Goal: Information Seeking & Learning: Check status

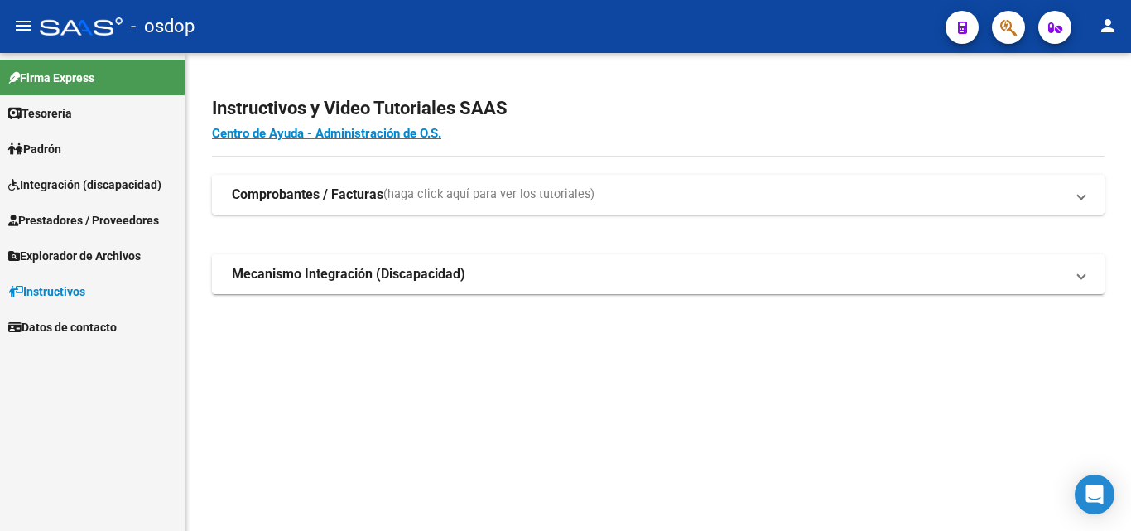
click at [283, 195] on strong "Comprobantes / Facturas" at bounding box center [308, 195] width 152 height 18
click at [41, 215] on span "Prestadores / Proveedores" at bounding box center [83, 220] width 151 height 18
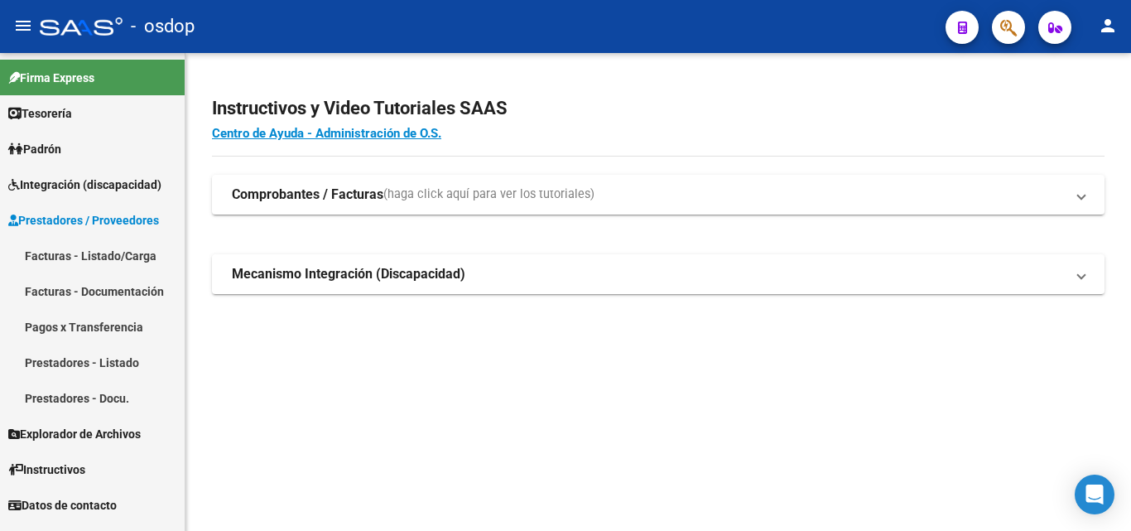
click at [31, 253] on link "Facturas - Listado/Carga" at bounding box center [92, 256] width 185 height 36
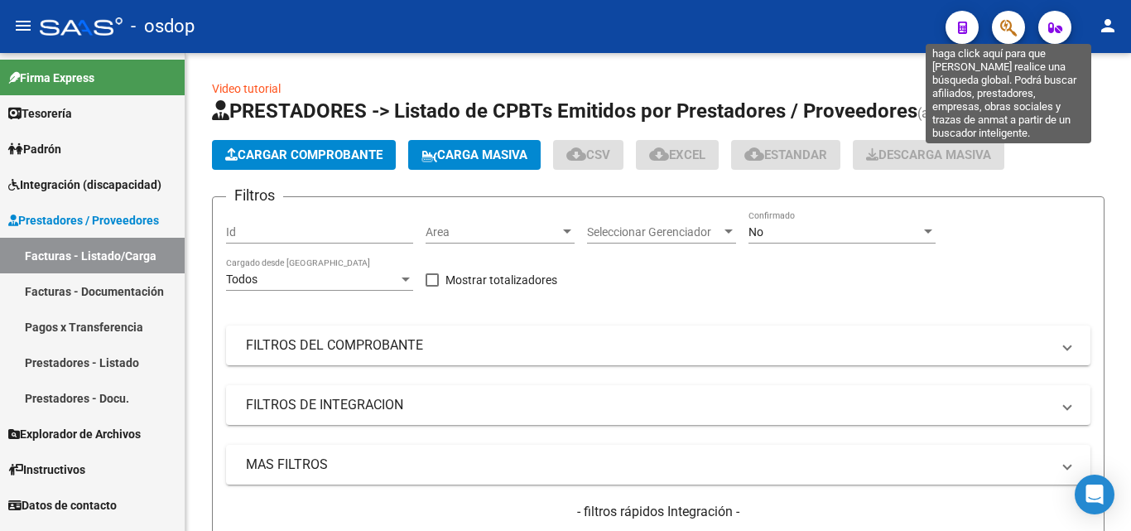
click at [1001, 27] on icon "button" at bounding box center [1008, 27] width 17 height 19
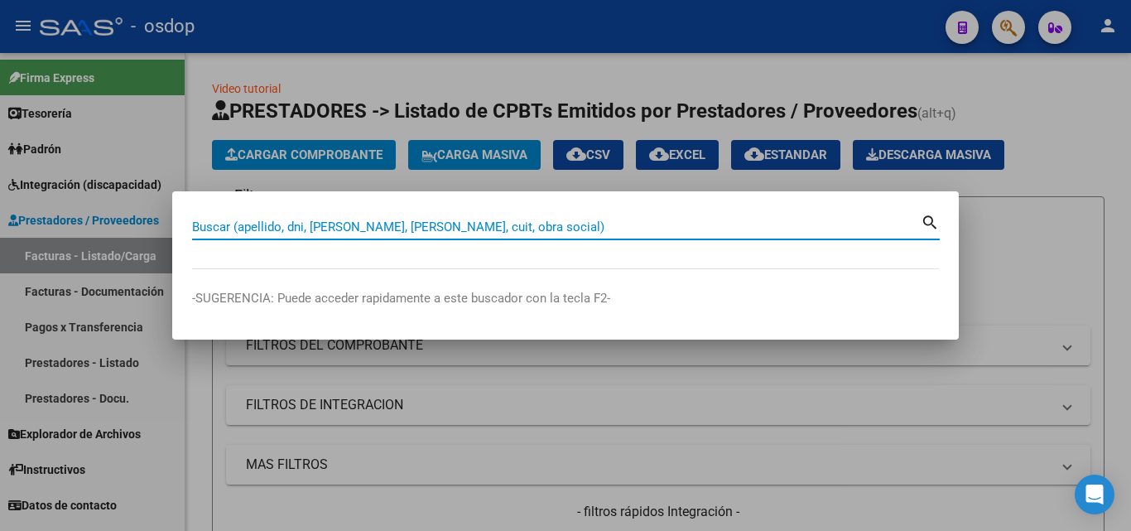
click at [255, 228] on input "Buscar (apellido, dni, cuil, nro traspaso, cuit, obra social)" at bounding box center [556, 226] width 729 height 15
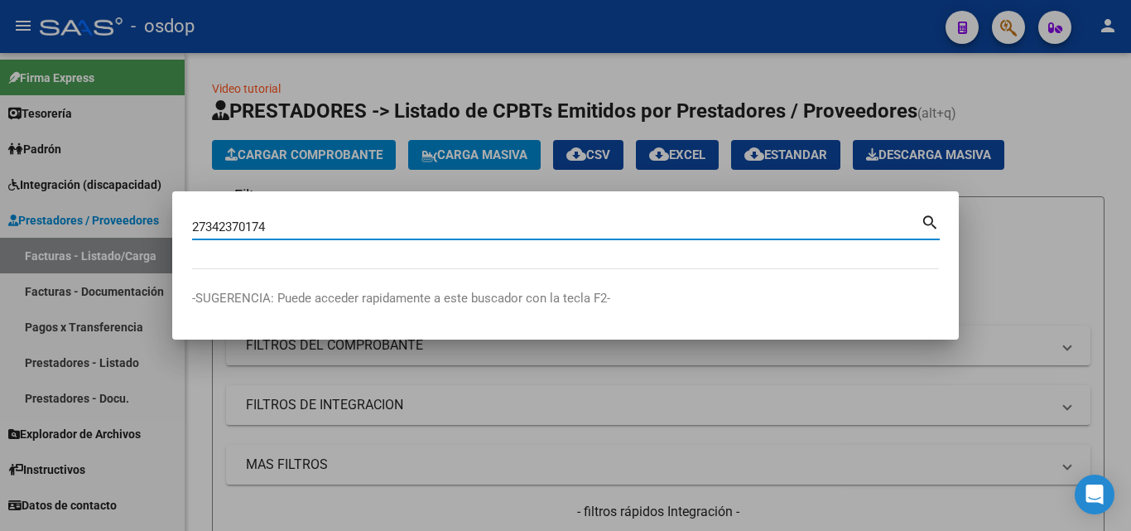
type input "27342370174"
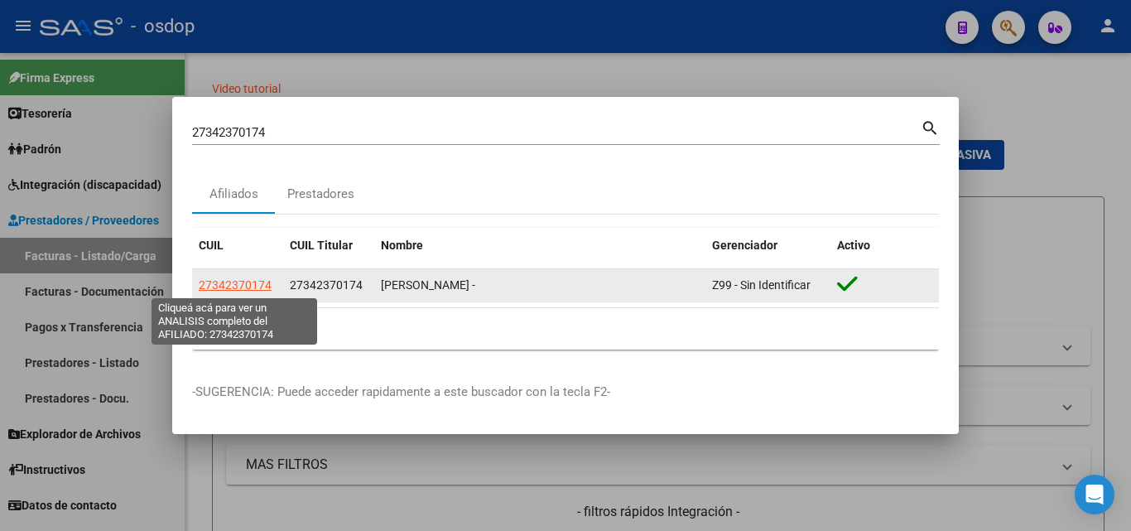
click at [234, 283] on span "27342370174" at bounding box center [235, 284] width 73 height 13
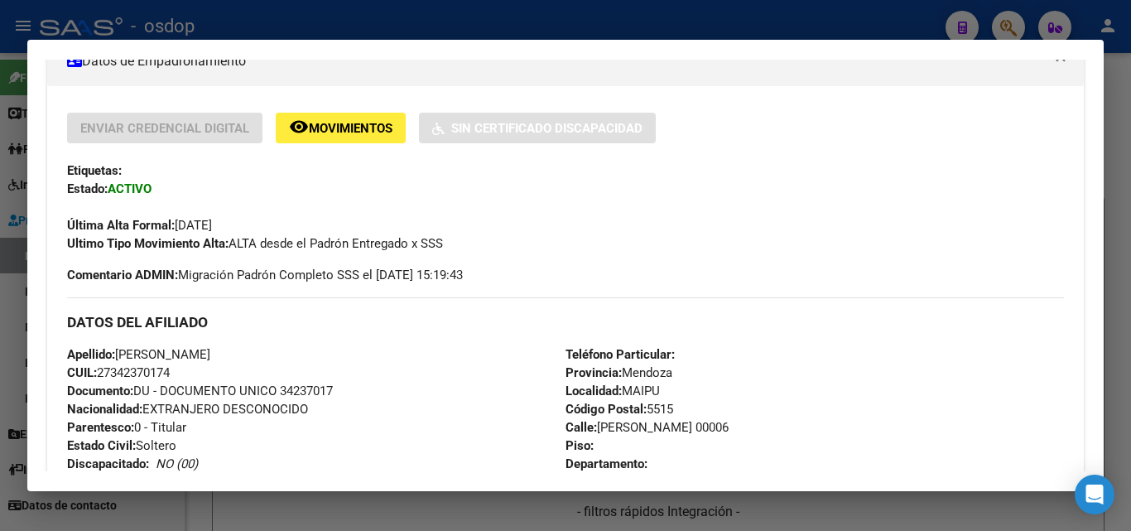
scroll to position [331, 0]
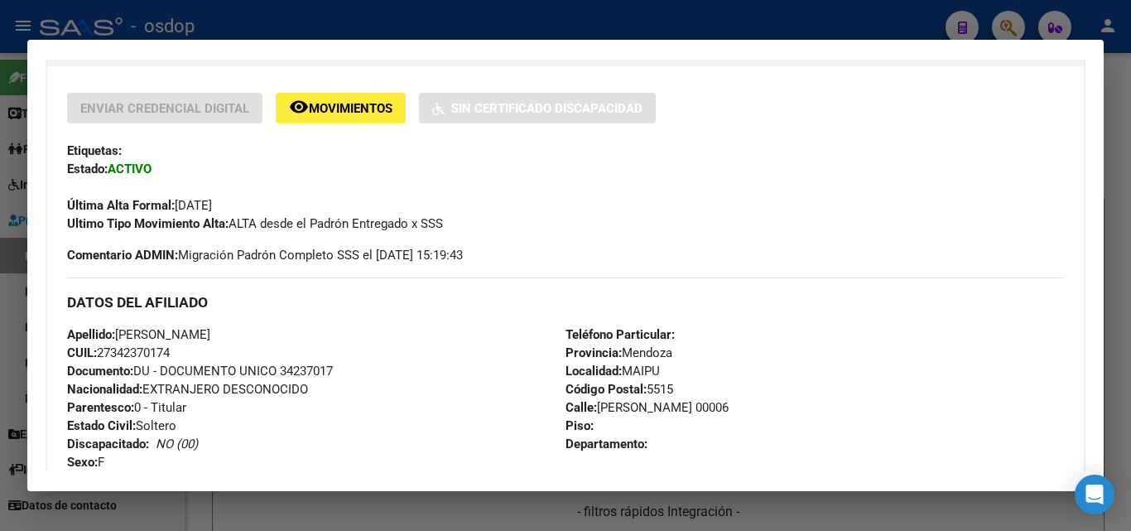
click at [334, 112] on span "Movimientos" at bounding box center [351, 108] width 84 height 15
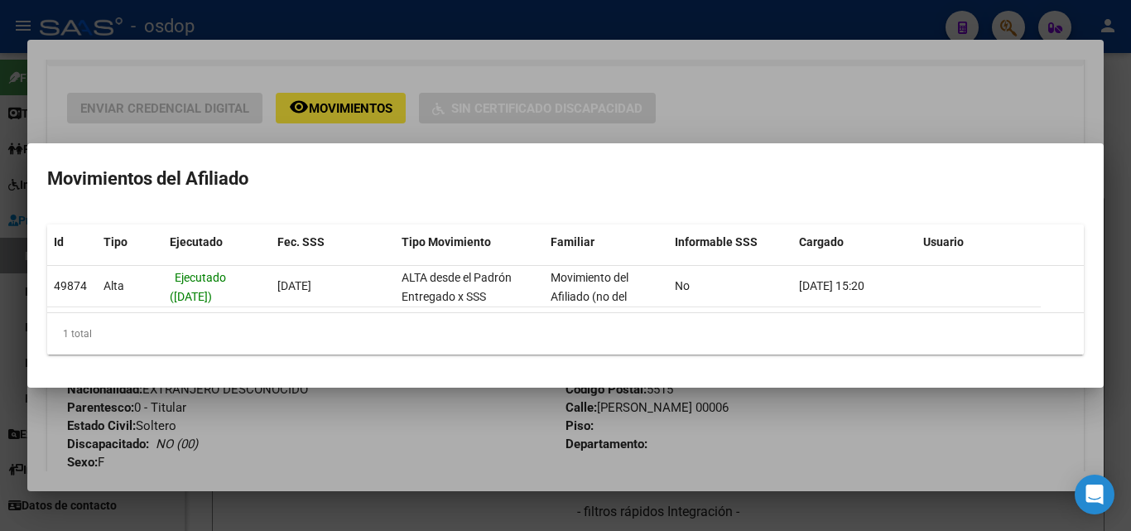
click at [443, 446] on div at bounding box center [565, 265] width 1131 height 531
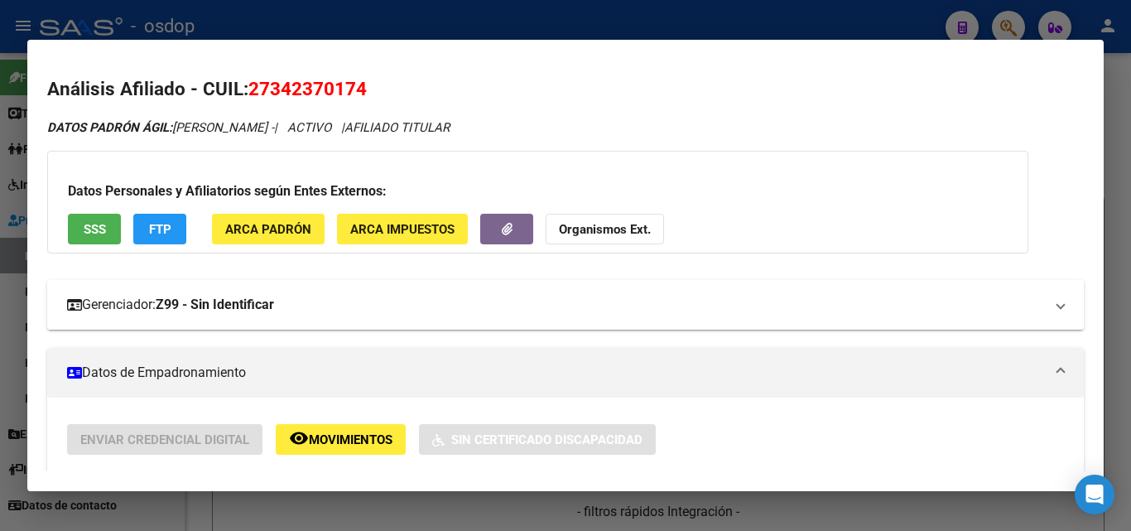
scroll to position [0, 0]
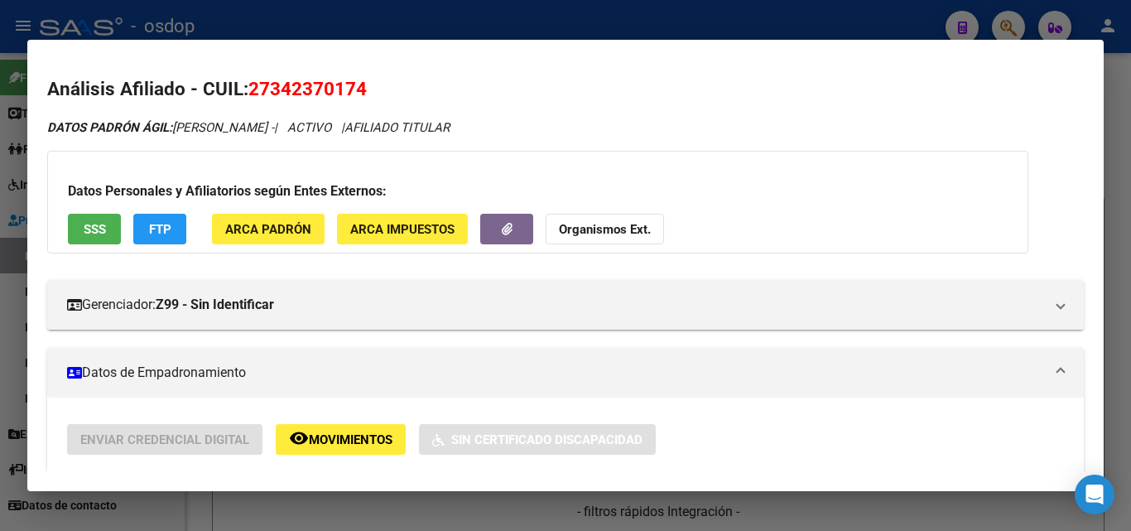
click at [944, 507] on div at bounding box center [565, 265] width 1131 height 531
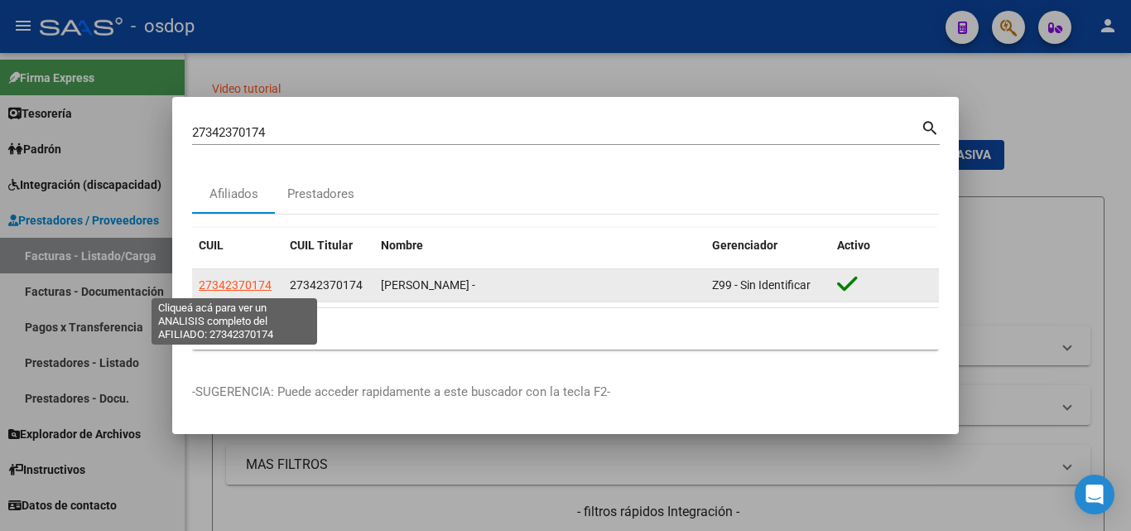
click at [223, 284] on span "27342370174" at bounding box center [235, 284] width 73 height 13
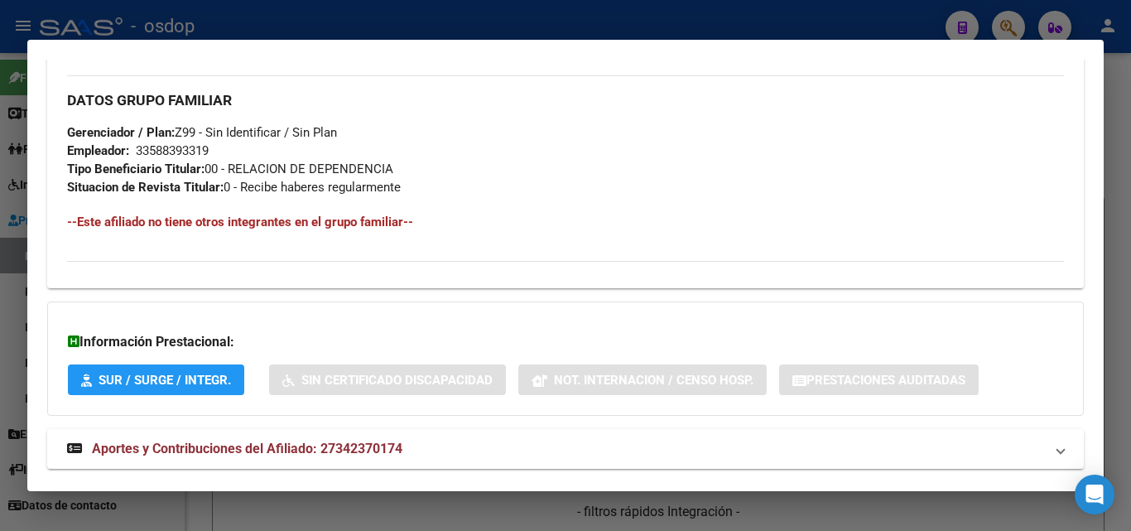
scroll to position [812, 0]
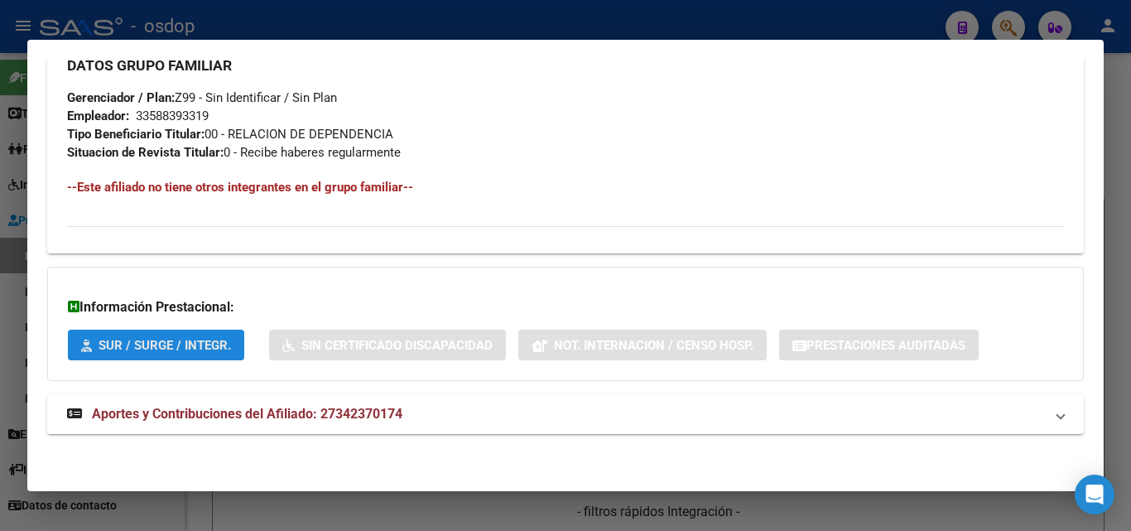
click at [121, 339] on span "SUR / SURGE / INTEGR." at bounding box center [165, 345] width 133 height 15
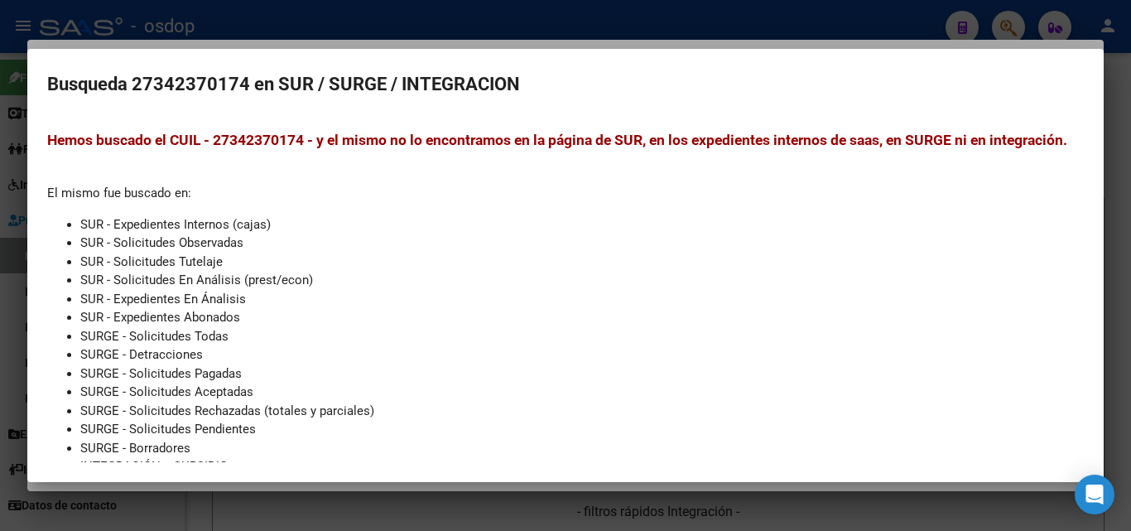
scroll to position [0, 0]
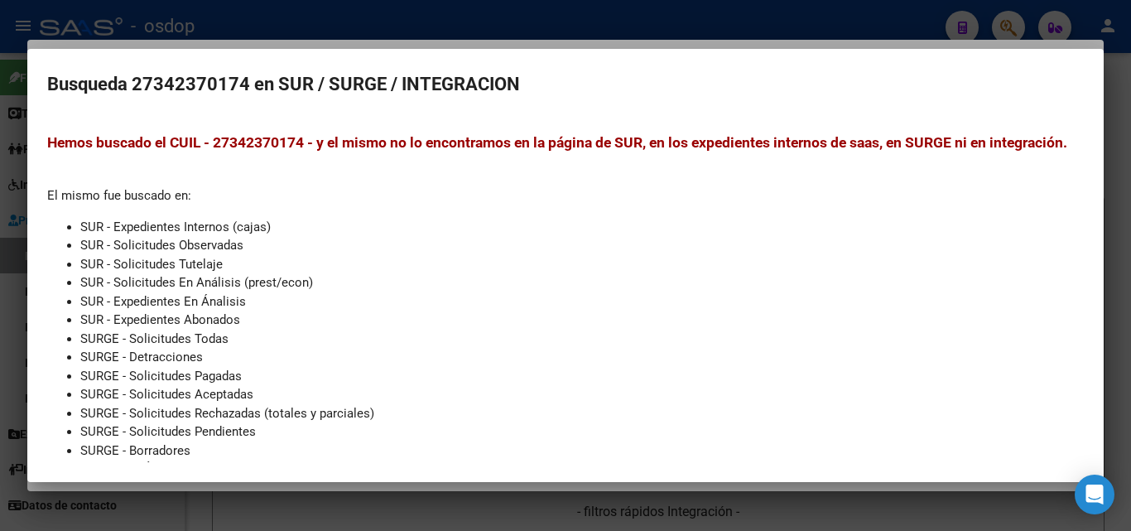
click at [886, 505] on div at bounding box center [565, 265] width 1131 height 531
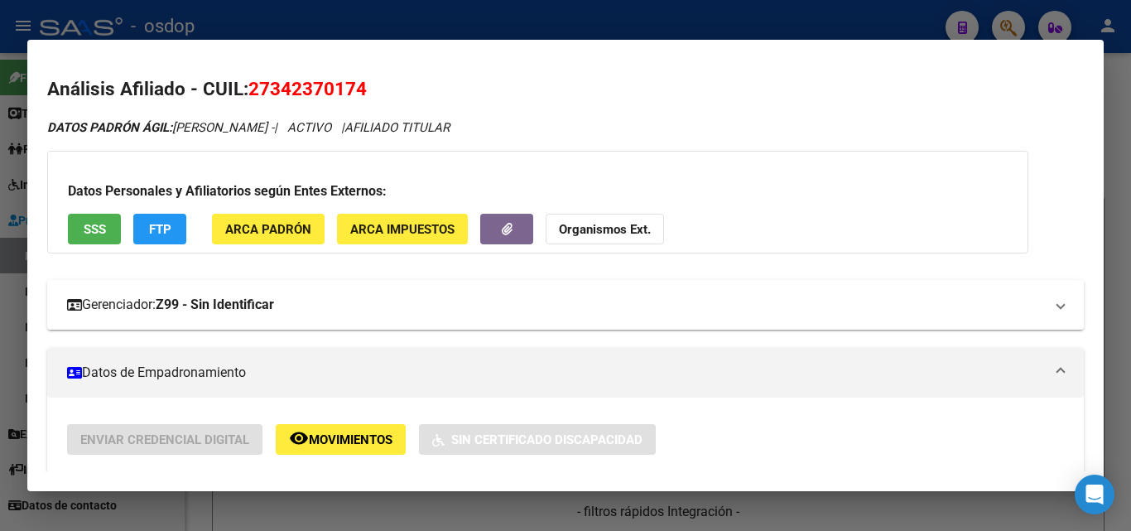
click at [1043, 301] on span "Gerenciador: Z99 - Sin Identificar" at bounding box center [562, 305] width 990 height 20
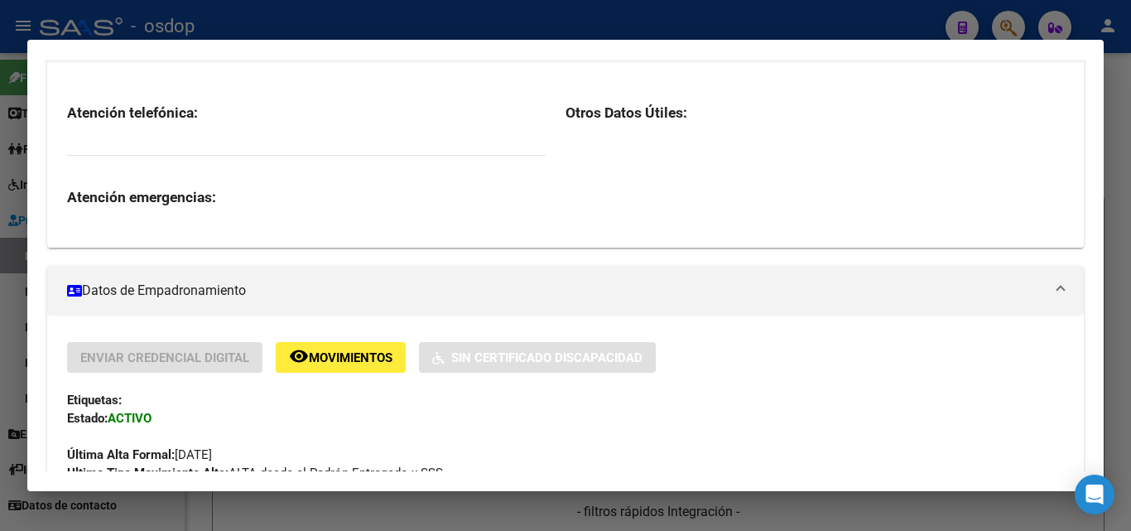
scroll to position [166, 0]
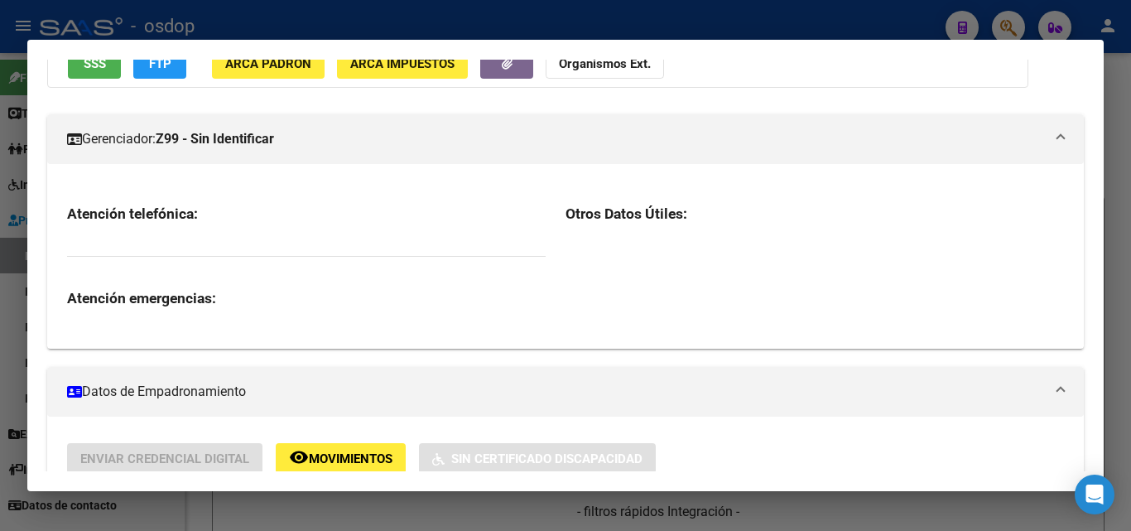
click at [1040, 140] on span "Gerenciador: Z99 - Sin Identificar" at bounding box center [562, 139] width 990 height 20
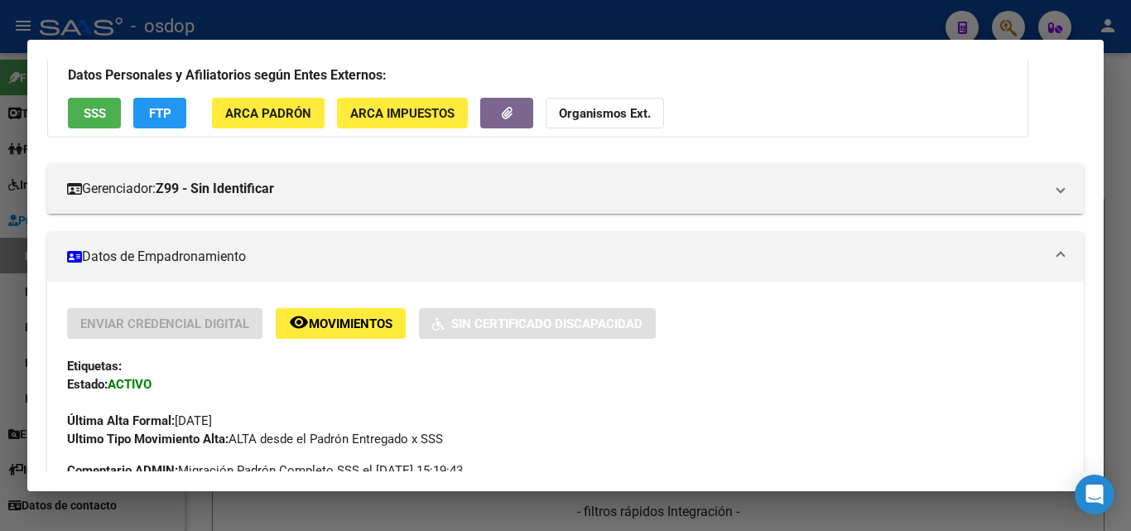
scroll to position [66, 0]
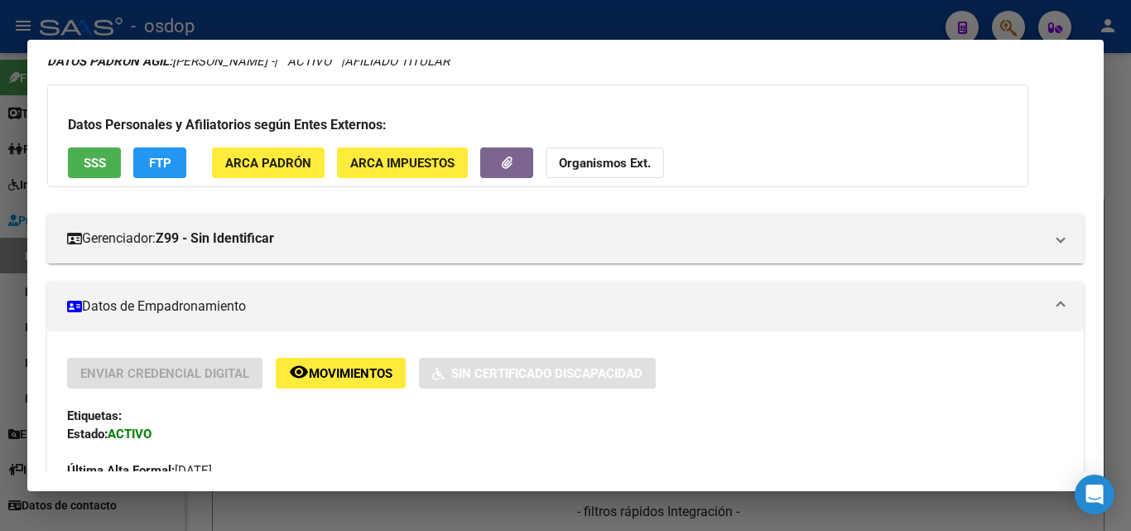
click at [346, 369] on span "Movimientos" at bounding box center [351, 373] width 84 height 15
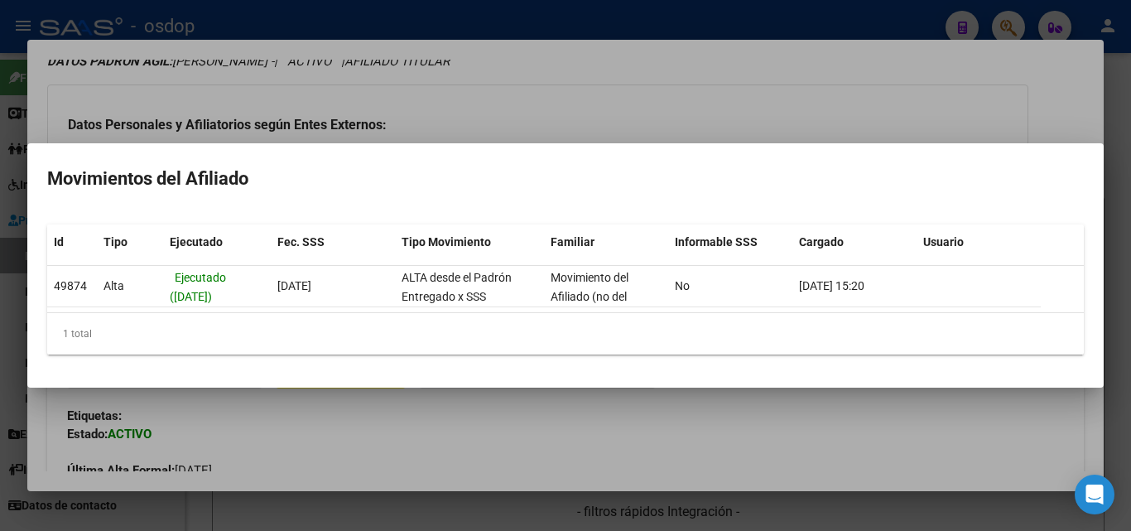
click at [892, 499] on div at bounding box center [565, 265] width 1131 height 531
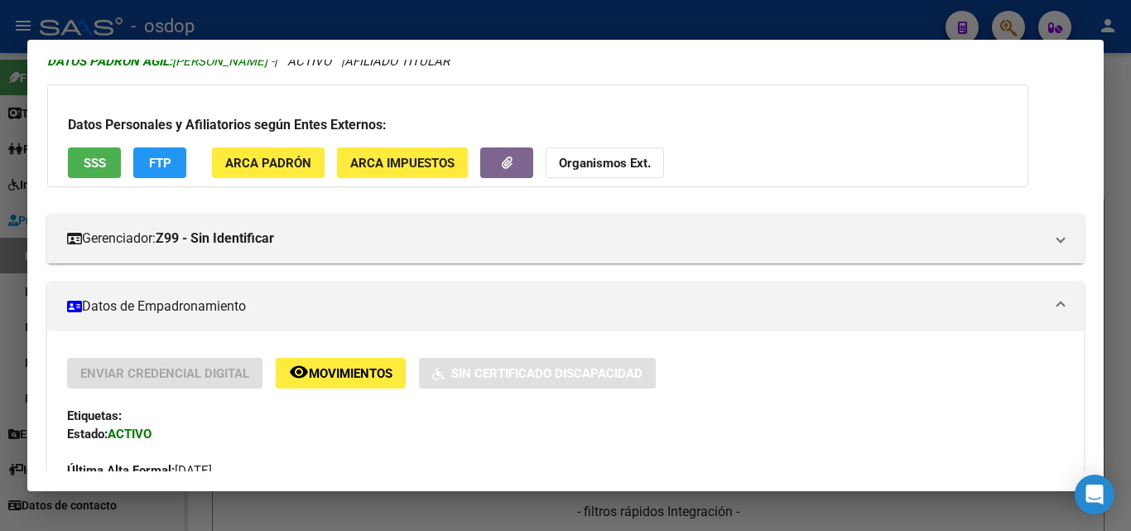
scroll to position [0, 0]
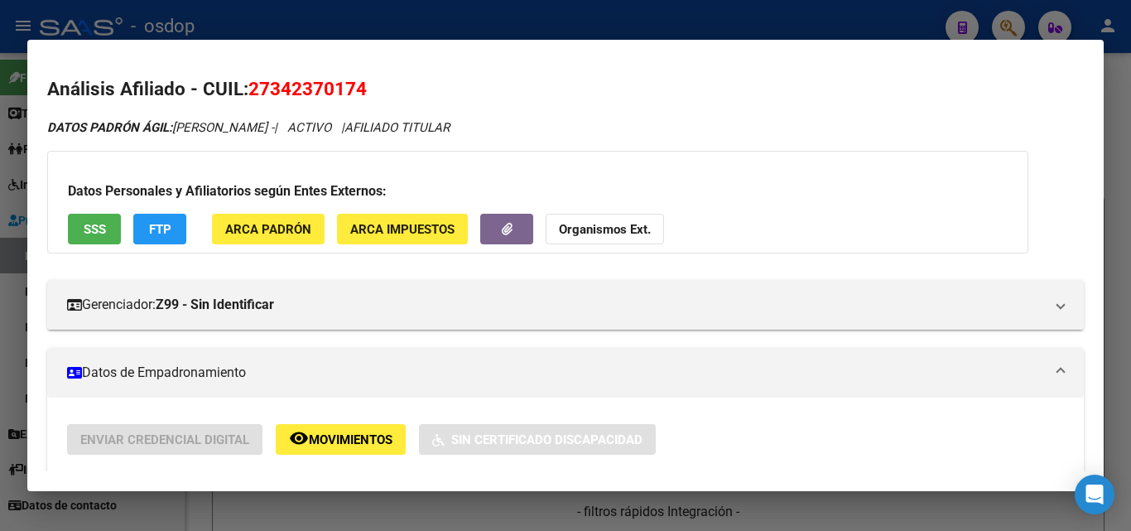
drag, startPoint x: 249, startPoint y: 89, endPoint x: 387, endPoint y: 85, distance: 137.5
click at [387, 85] on h2 "Análisis Afiliado - CUIL: 27342370174" at bounding box center [565, 89] width 1037 height 28
copy span "27342370174"
click at [889, 513] on div at bounding box center [565, 265] width 1131 height 531
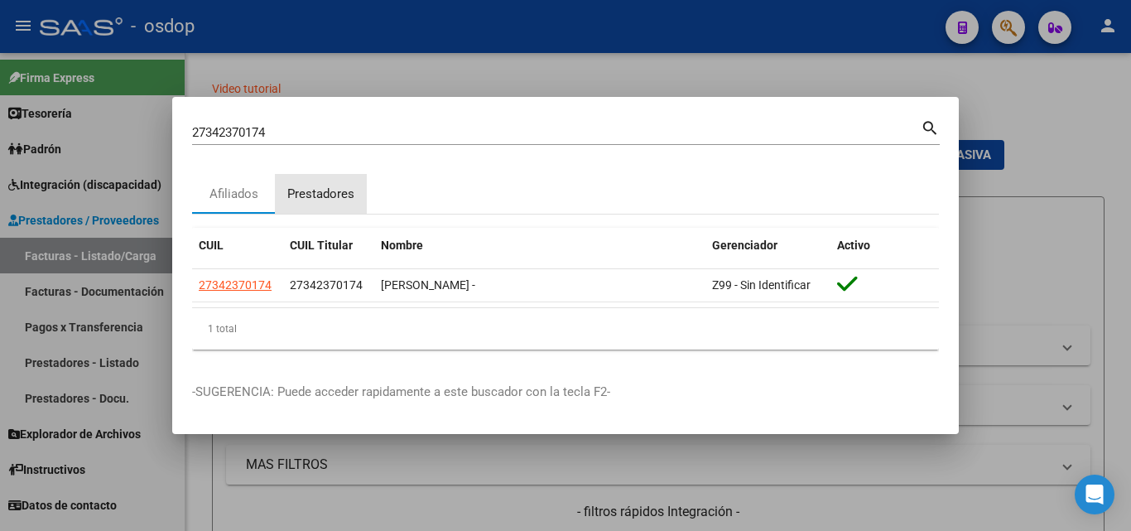
click at [322, 186] on div "Prestadores" at bounding box center [320, 194] width 67 height 19
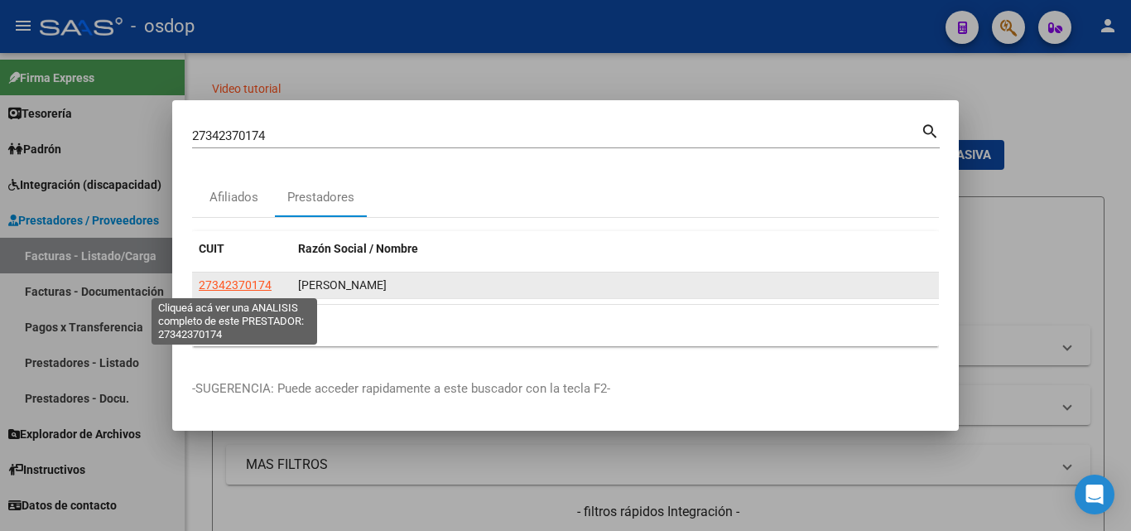
click at [247, 282] on span "27342370174" at bounding box center [235, 284] width 73 height 13
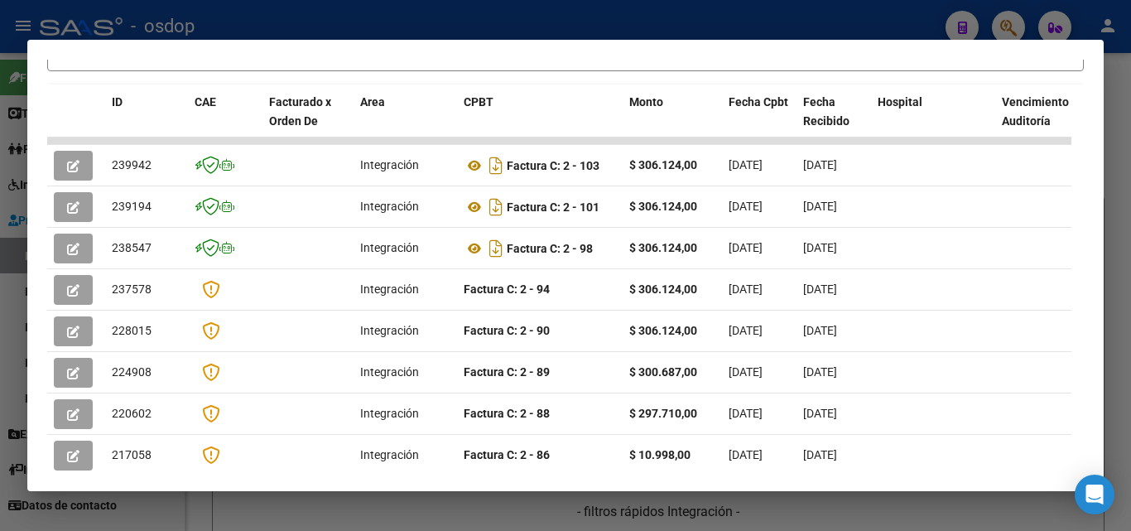
scroll to position [204, 0]
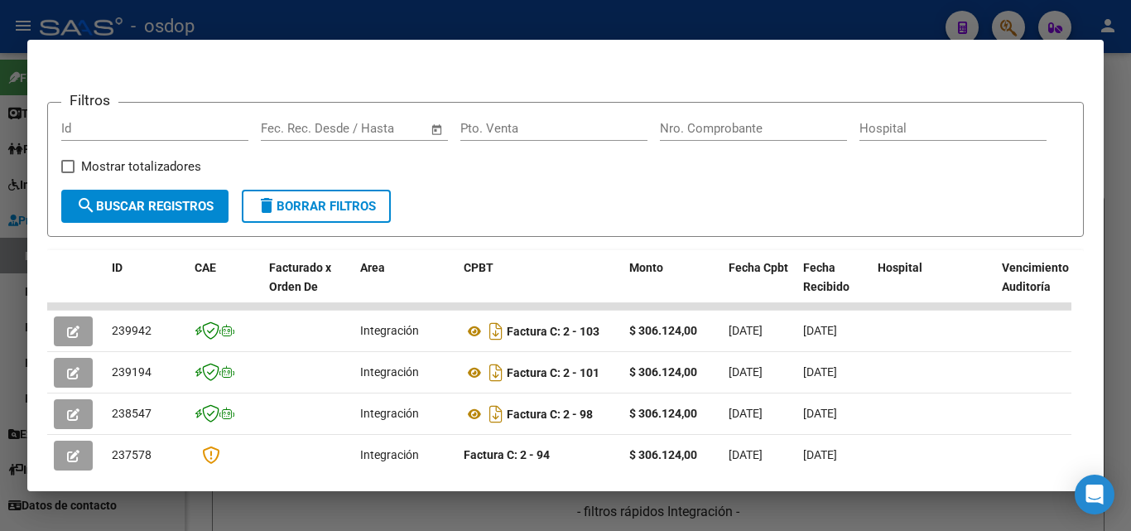
click at [815, 500] on div at bounding box center [565, 265] width 1131 height 531
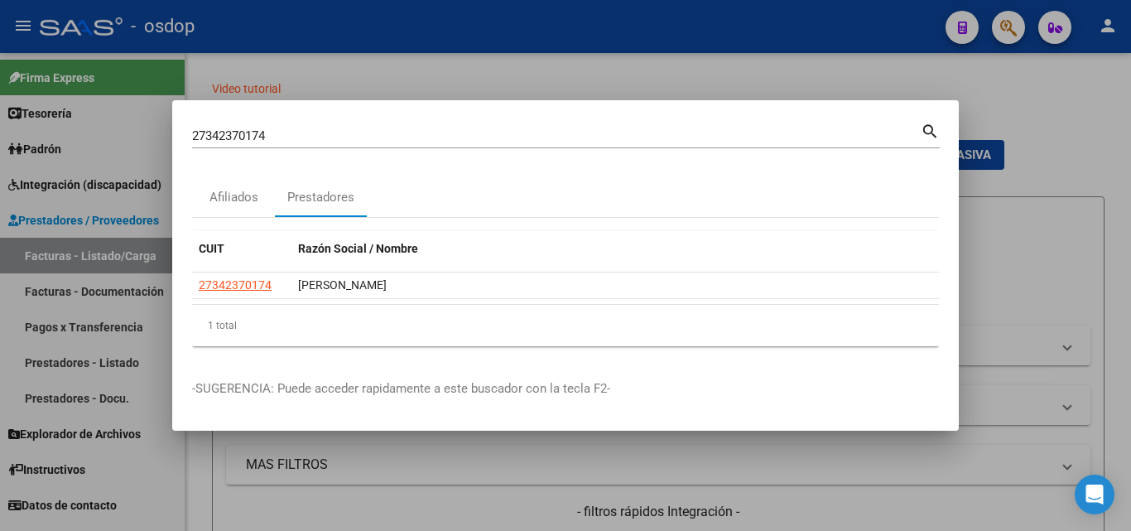
click at [981, 94] on div at bounding box center [565, 265] width 1131 height 531
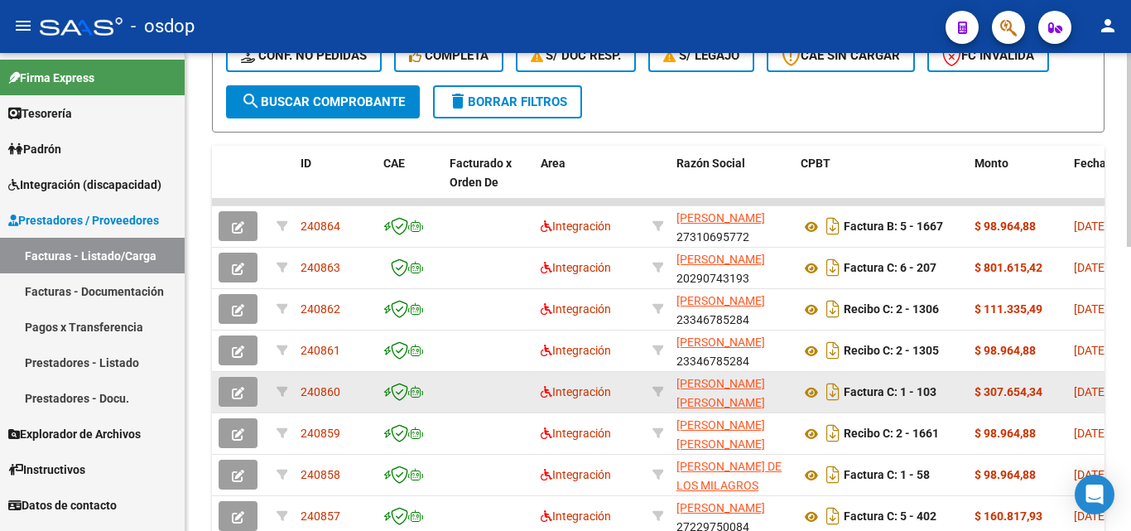
scroll to position [497, 0]
